Goal: Task Accomplishment & Management: Use online tool/utility

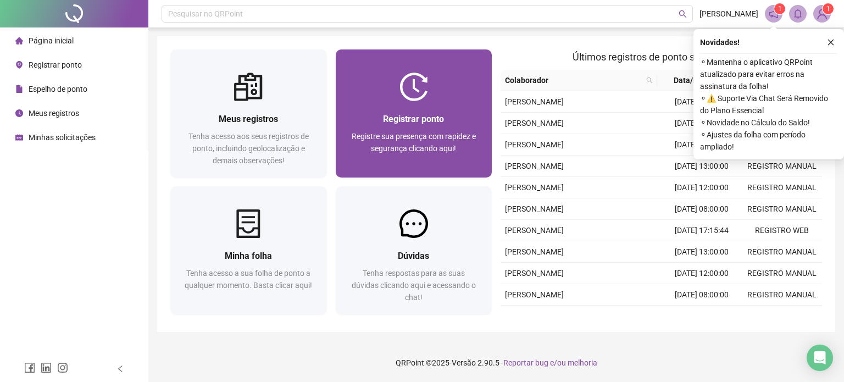
click at [403, 132] on span "Registre sua presença com rapidez e segurança clicando aqui!" at bounding box center [414, 142] width 124 height 21
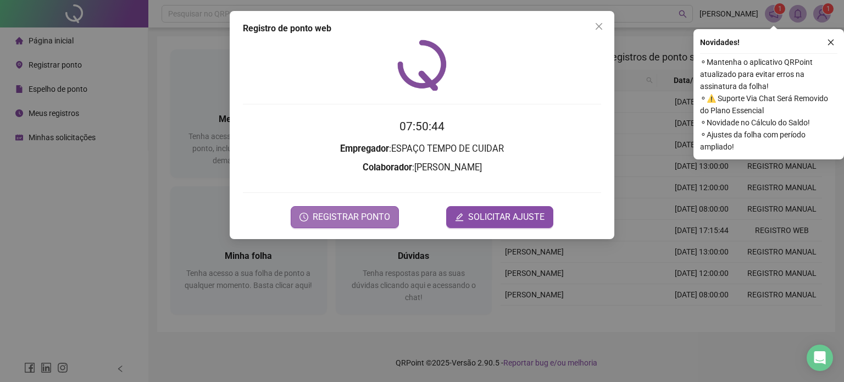
click at [367, 213] on span "REGISTRAR PONTO" at bounding box center [351, 216] width 77 height 13
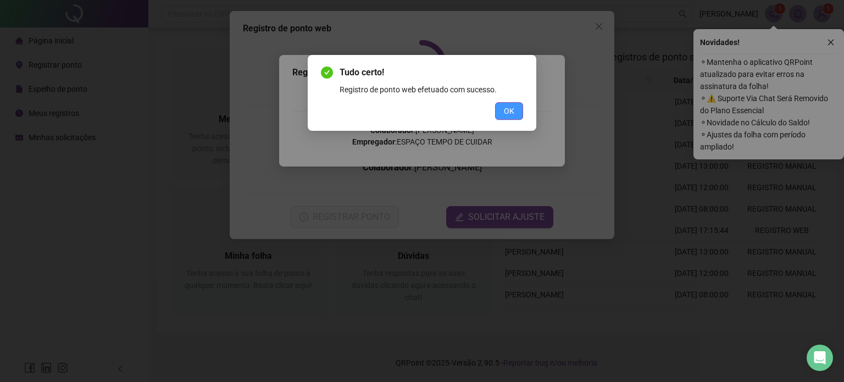
click at [506, 105] on span "OK" at bounding box center [509, 111] width 10 height 12
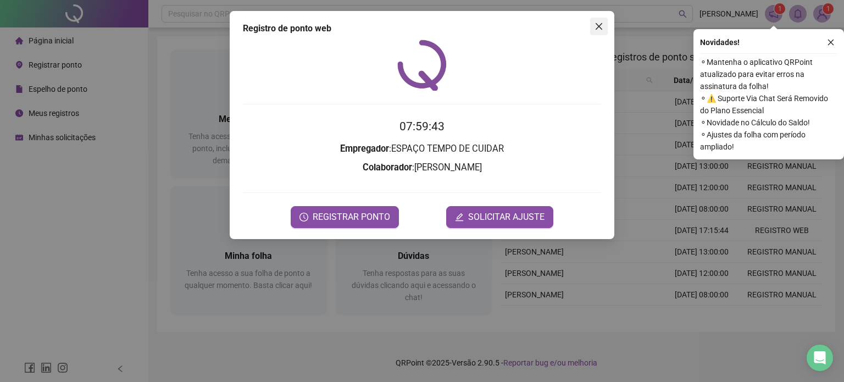
click at [598, 27] on icon "close" at bounding box center [598, 26] width 7 height 7
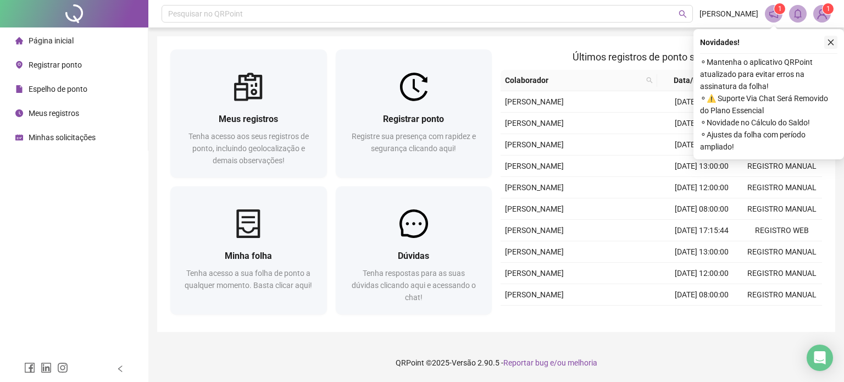
click at [831, 38] on icon "close" at bounding box center [831, 42] width 8 height 8
